Goal: Task Accomplishment & Management: Complete application form

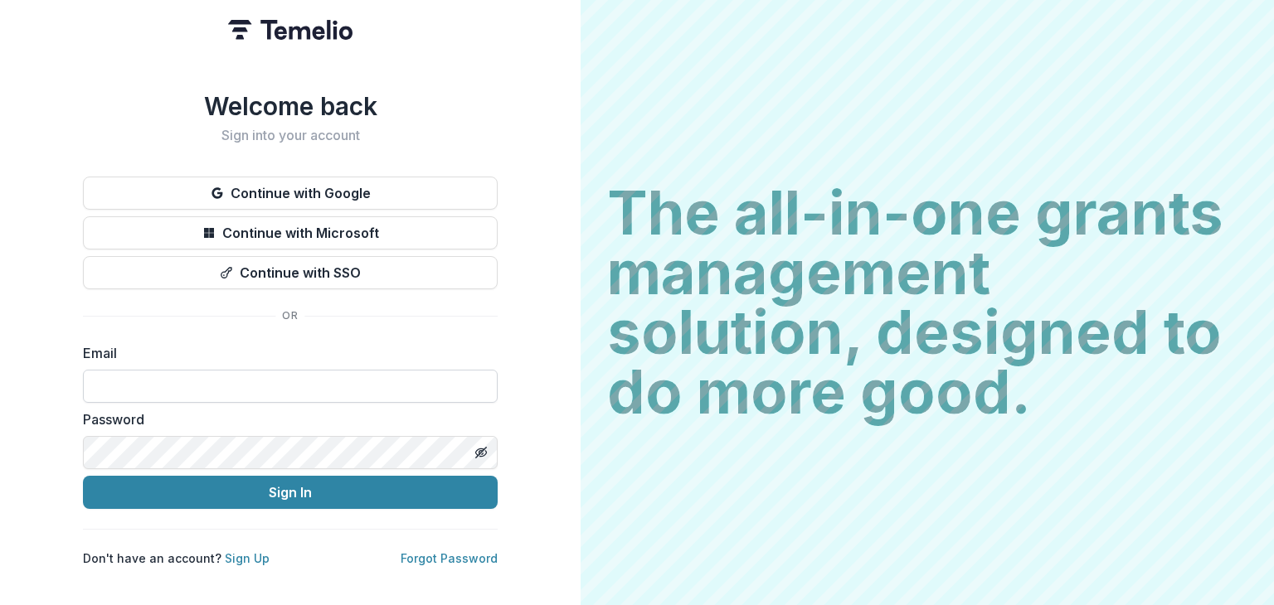
click at [136, 374] on input at bounding box center [290, 386] width 415 height 33
type input "**********"
click at [83, 476] on button "Sign In" at bounding box center [290, 492] width 415 height 33
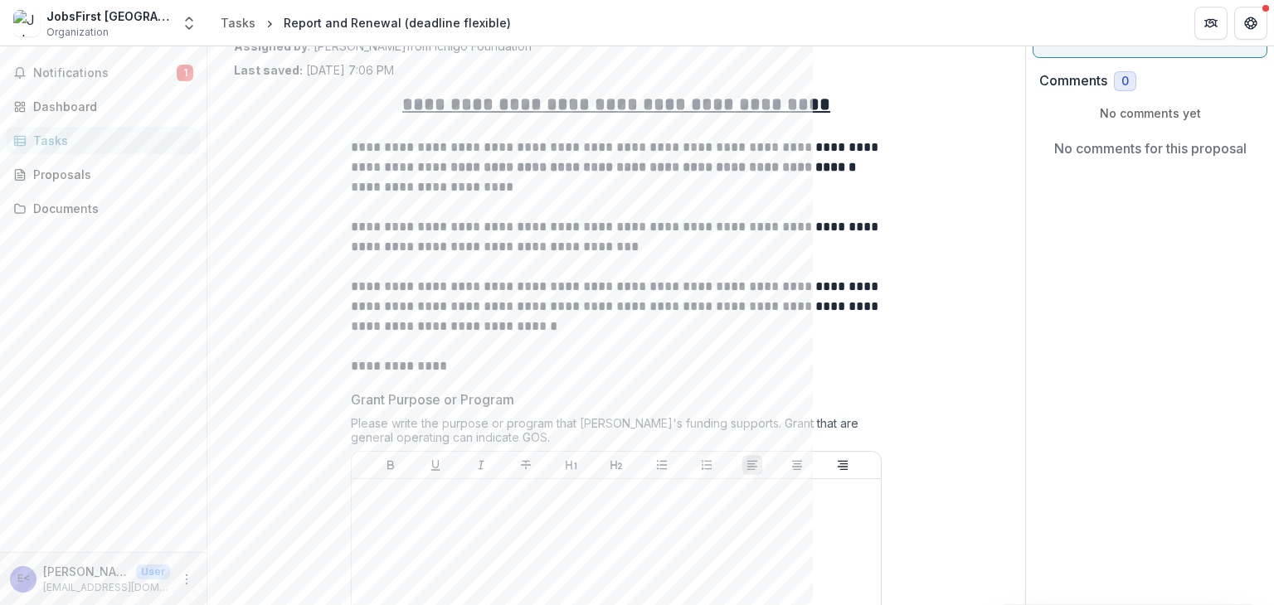
scroll to position [83, 0]
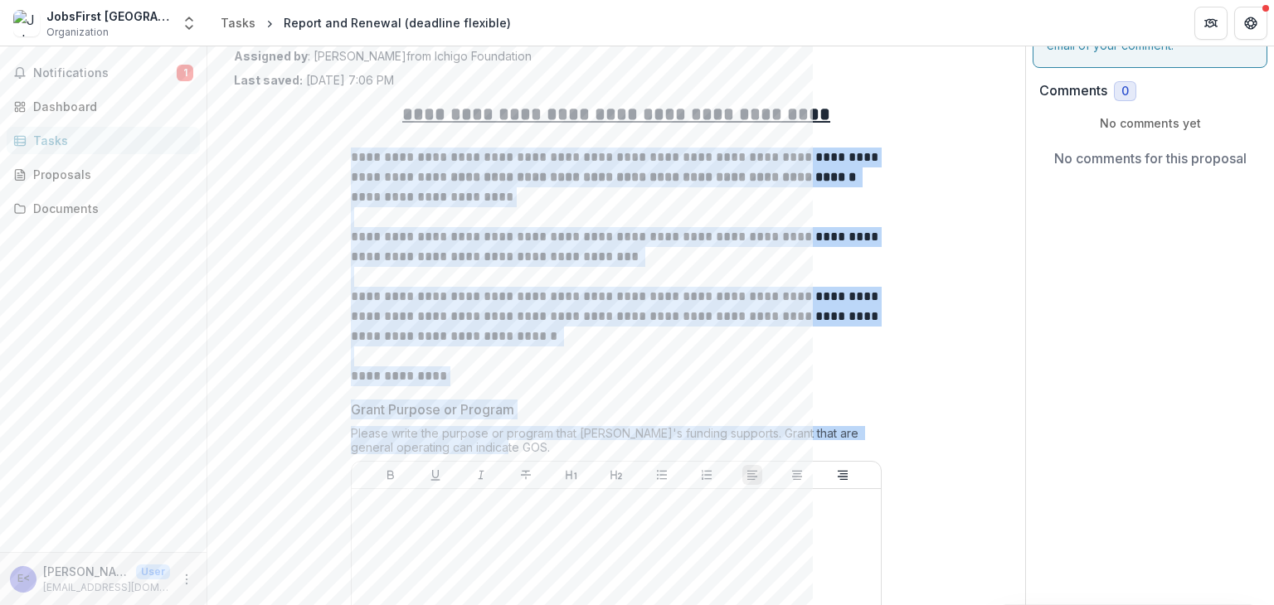
drag, startPoint x: 351, startPoint y: 153, endPoint x: 551, endPoint y: 443, distance: 352.4
copy div "**********"
click at [619, 380] on p "**********" at bounding box center [616, 377] width 531 height 20
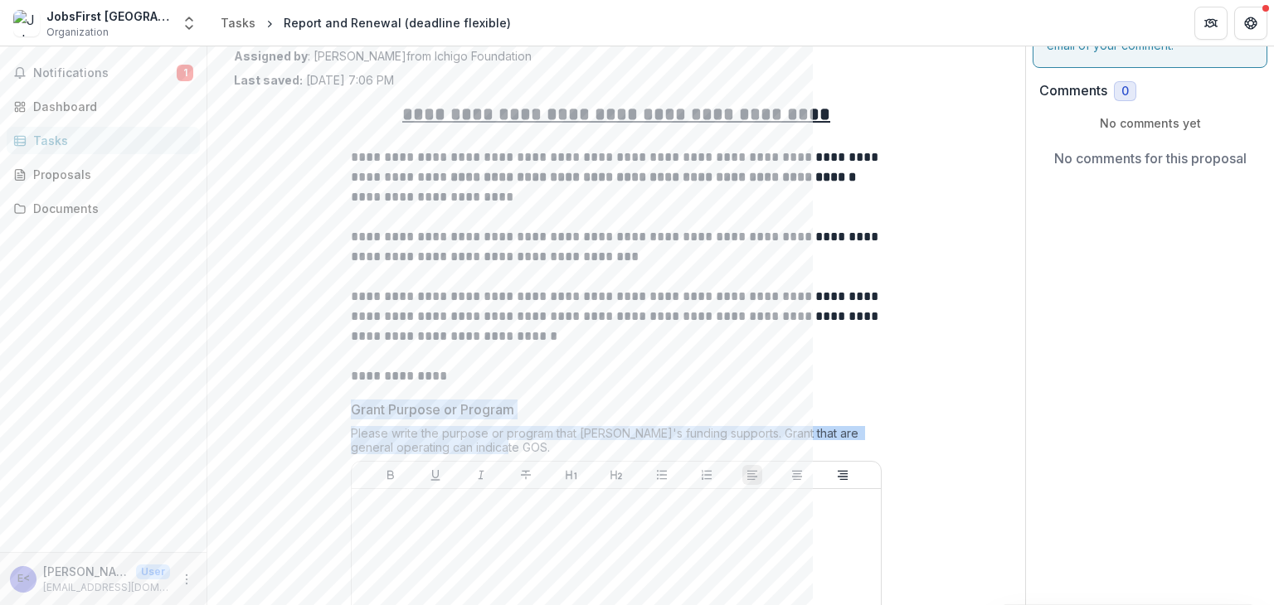
drag, startPoint x: 348, startPoint y: 407, endPoint x: 523, endPoint y: 444, distance: 178.7
click at [523, 444] on div "Grant Purpose or Program Please write the purpose or program that [PERSON_NAME]…" at bounding box center [616, 579] width 531 height 359
copy div "Grant Purpose or Program Please write the purpose or program that [PERSON_NAME]…"
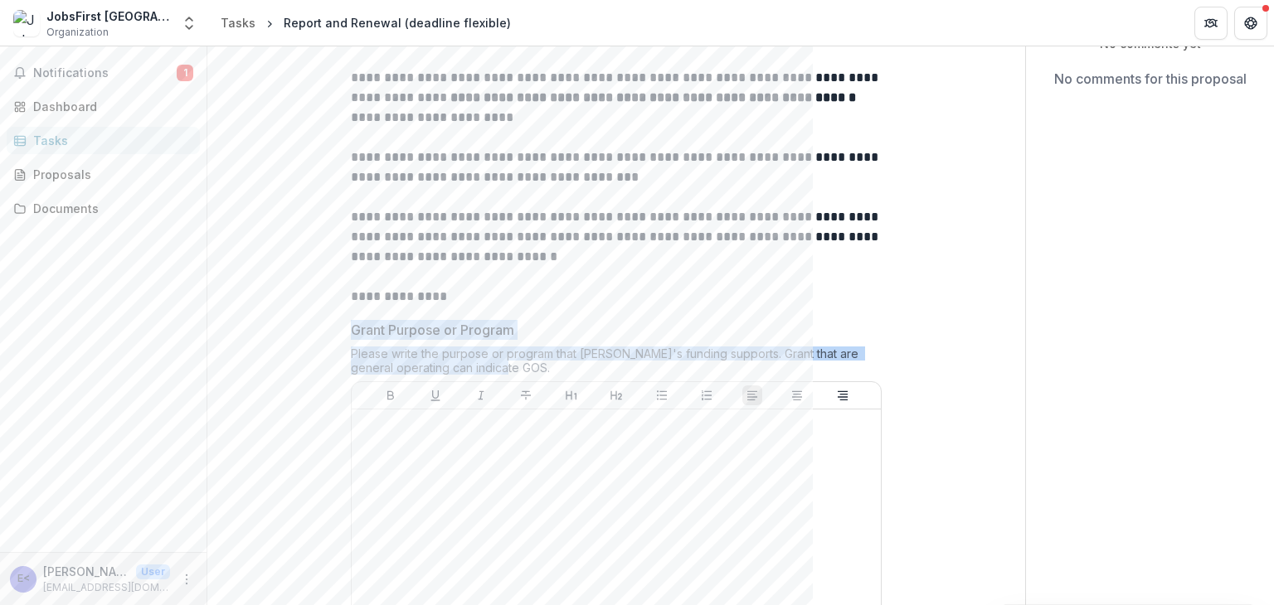
scroll to position [415, 0]
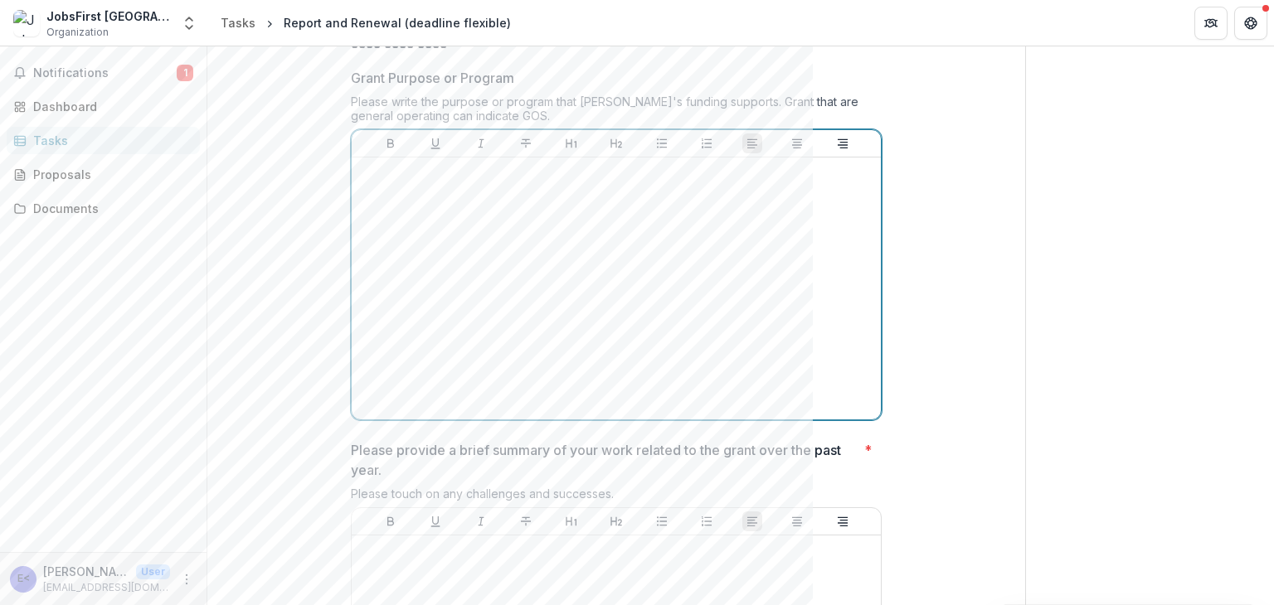
click at [452, 372] on div at bounding box center [616, 288] width 516 height 249
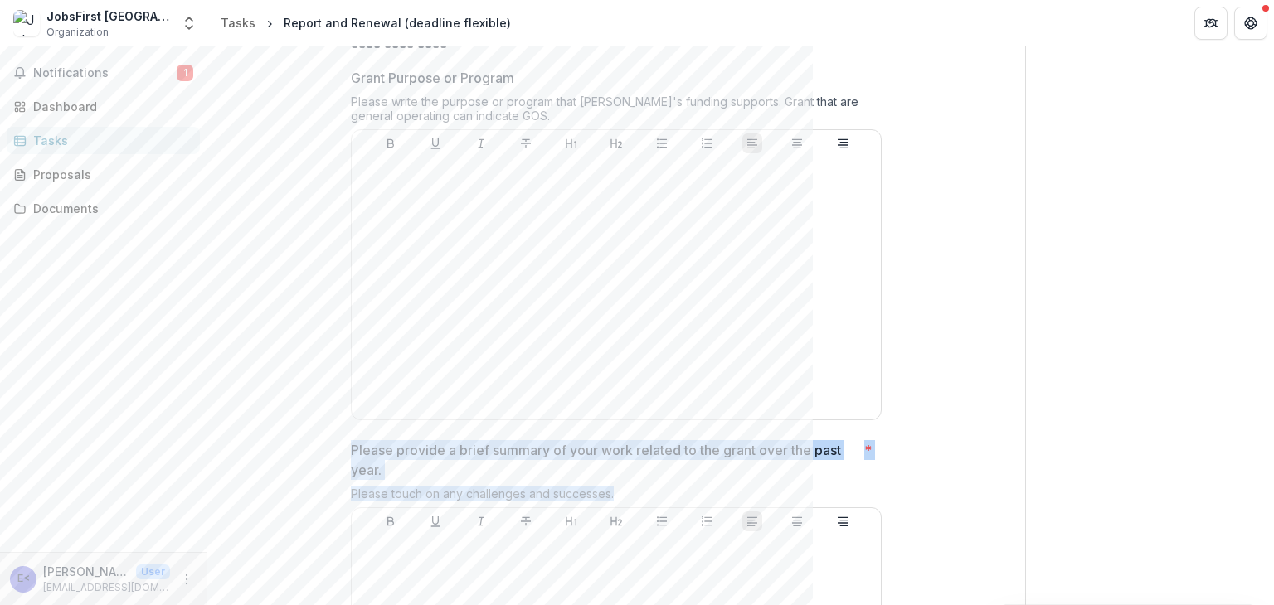
drag, startPoint x: 350, startPoint y: 446, endPoint x: 617, endPoint y: 489, distance: 270.5
copy div "Please provide a brief summary of your work related to the grant over the past …"
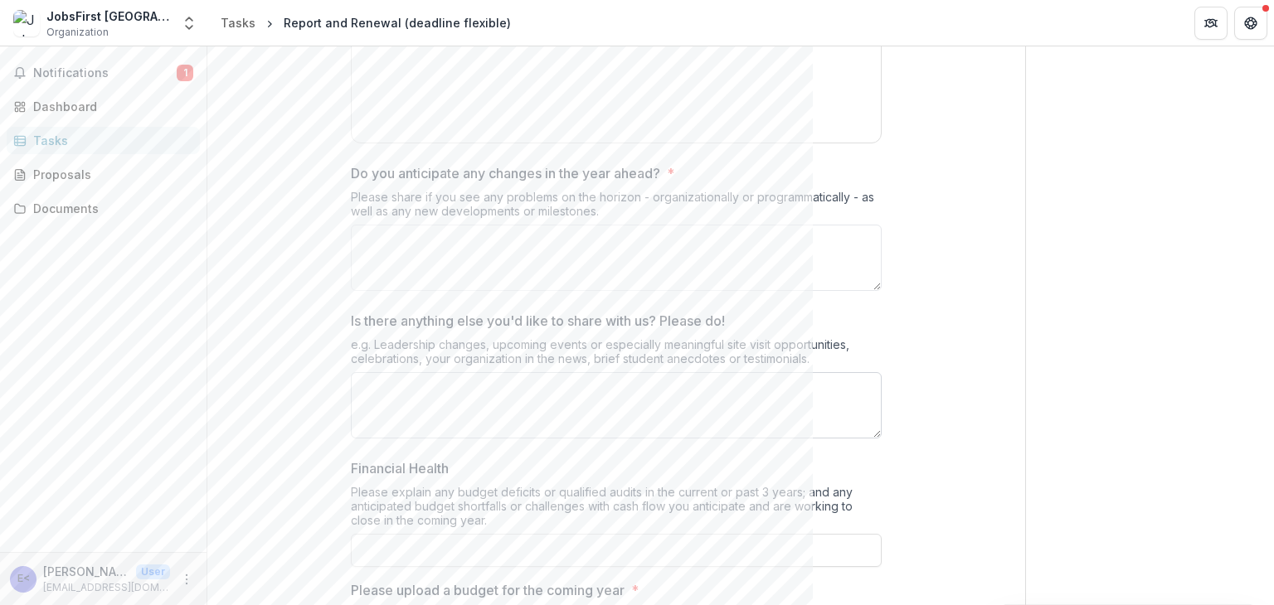
scroll to position [1078, 0]
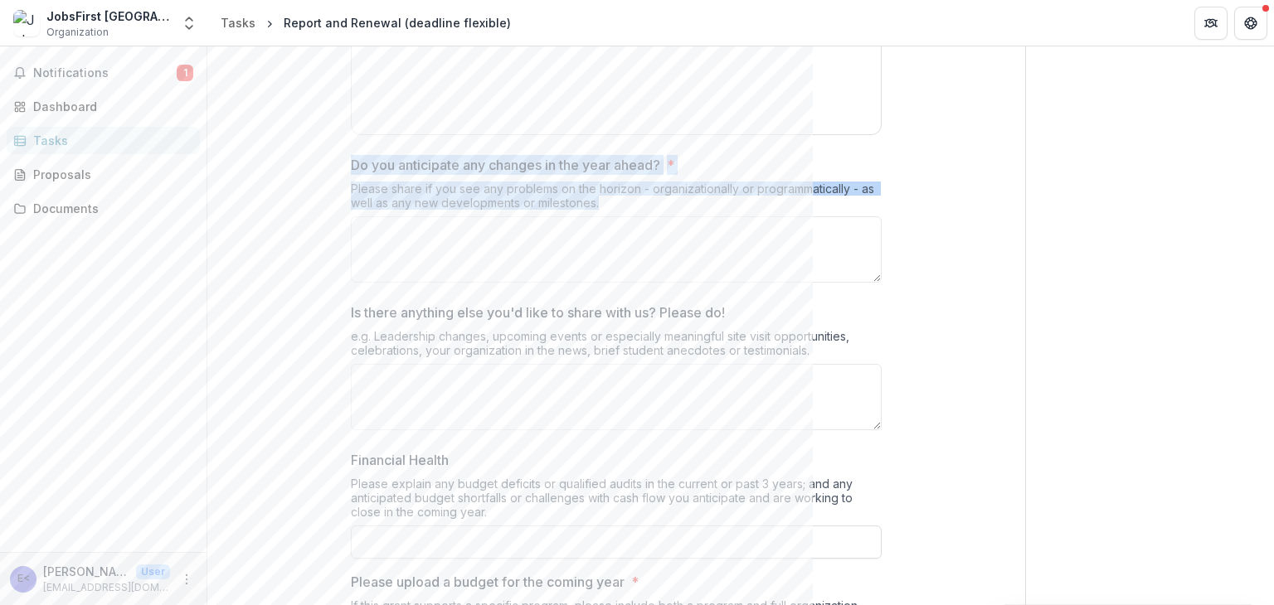
drag, startPoint x: 347, startPoint y: 163, endPoint x: 629, endPoint y: 202, distance: 283.8
click at [629, 202] on div "**********" at bounding box center [615, 54] width 557 height 1920
copy div "Do you anticipate any changes in the year ahead? * Please share if you see any …"
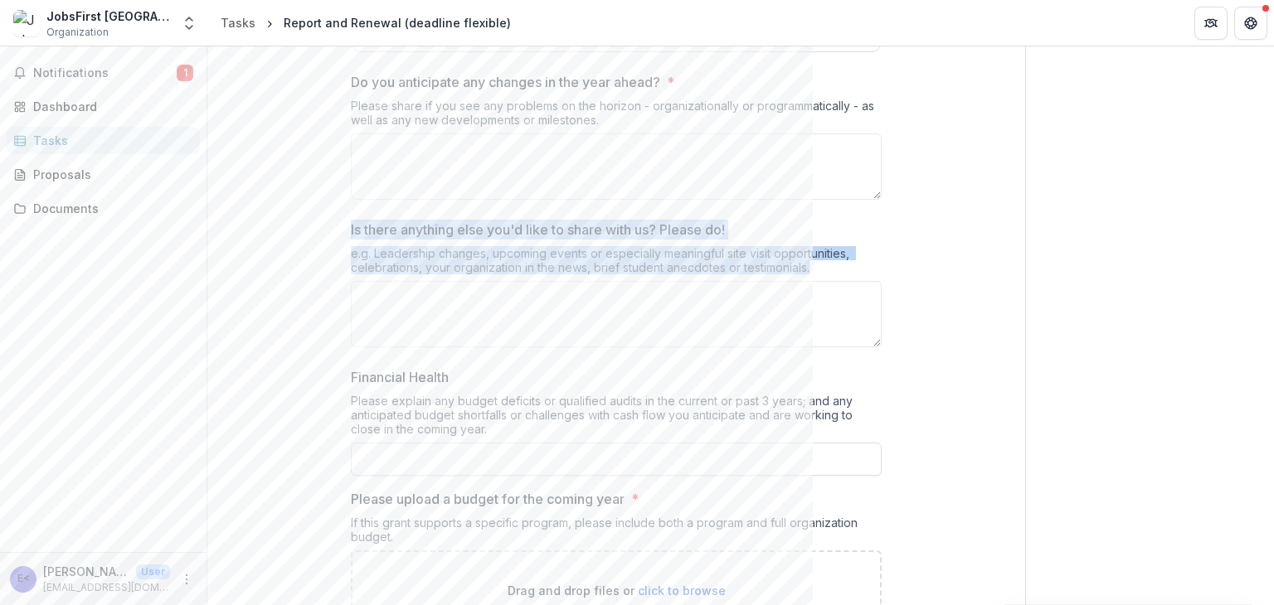
drag, startPoint x: 347, startPoint y: 227, endPoint x: 840, endPoint y: 260, distance: 494.5
copy div "Is there anything else you'd like to share with us? Please do! e.g. Leadership …"
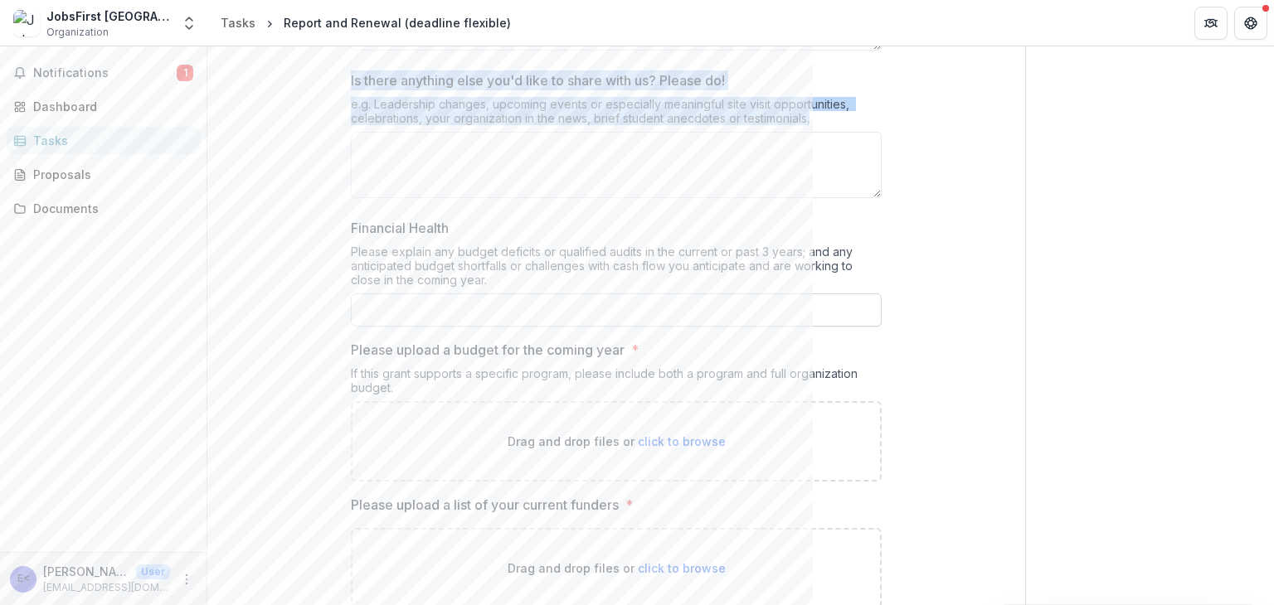
scroll to position [1327, 0]
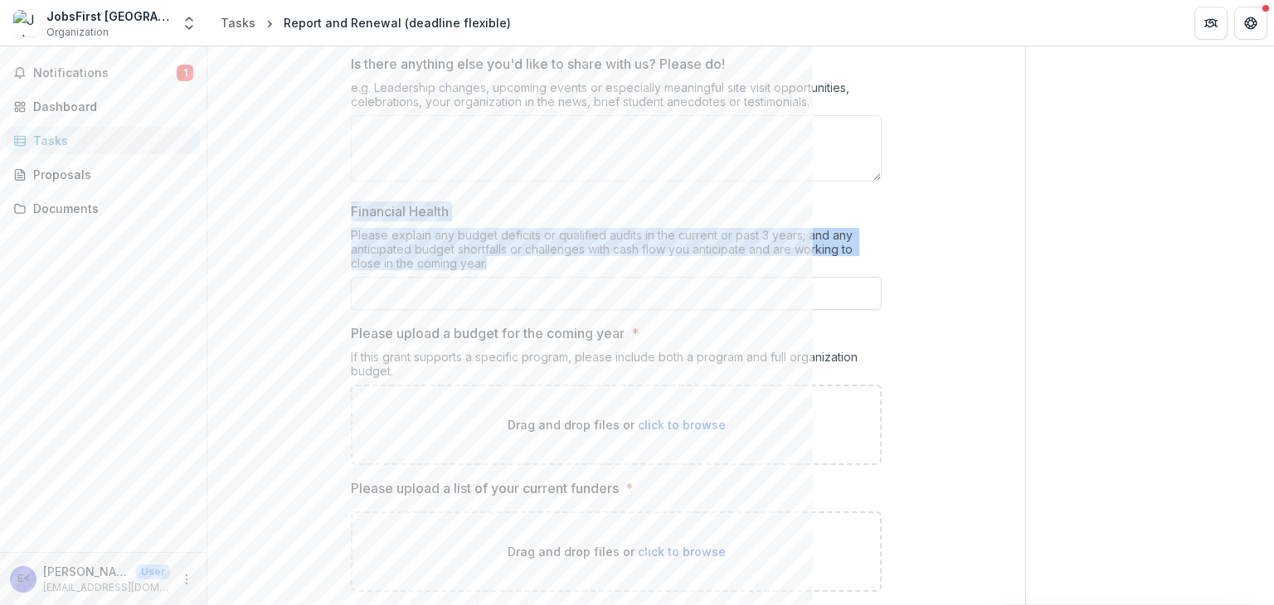
drag, startPoint x: 345, startPoint y: 205, endPoint x: 536, endPoint y: 260, distance: 198.6
copy div "Financial Health Please explain any budget deficits or qualified audits in the …"
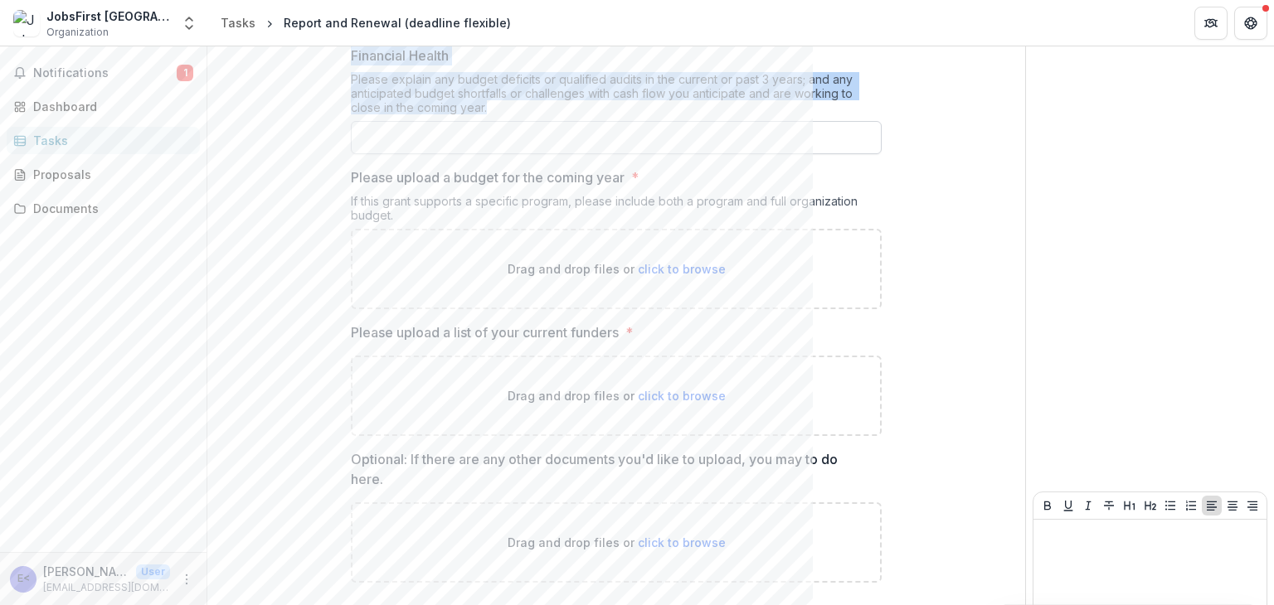
scroll to position [1542, 0]
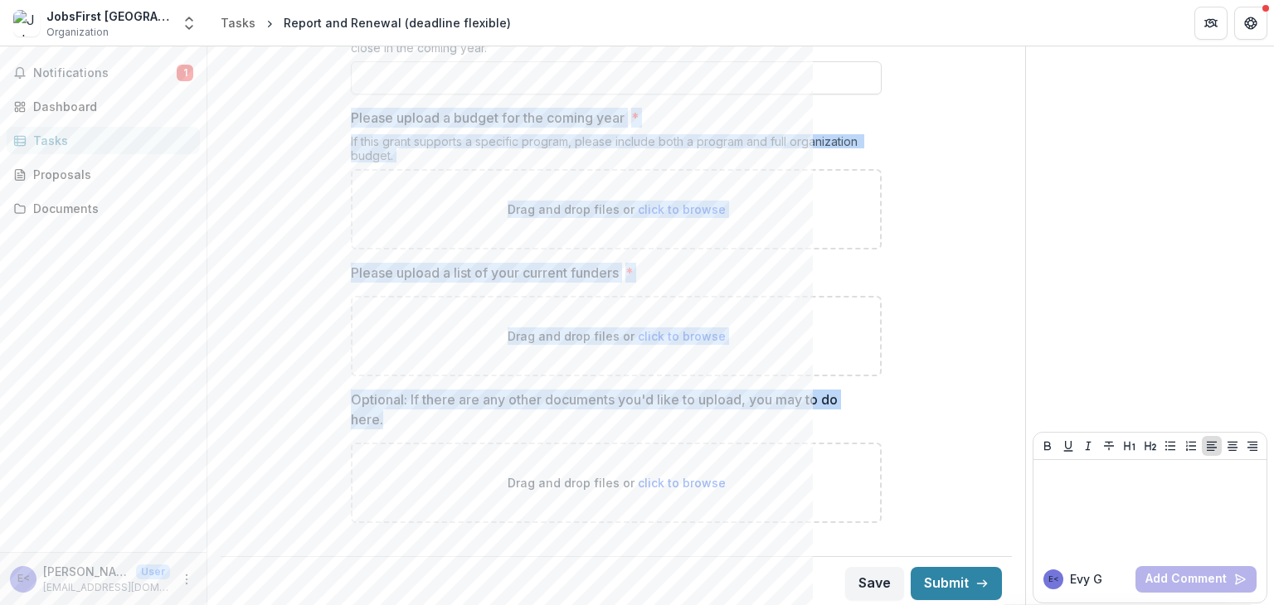
drag, startPoint x: 342, startPoint y: 117, endPoint x: 609, endPoint y: 421, distance: 404.8
copy div "Please upload a budget for the coming year * If this grant supports a specific …"
